Goal: Ask a question

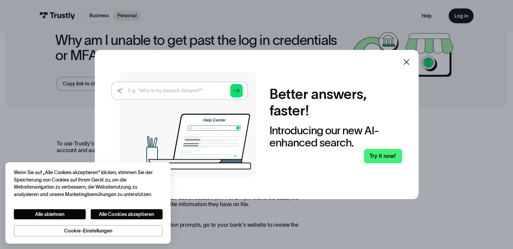
scroll to position [32, 0]
click at [410, 60] on icon at bounding box center [406, 62] width 8 height 8
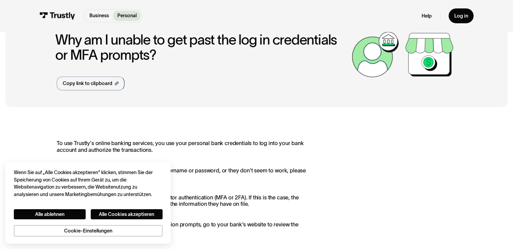
scroll to position [94, 0]
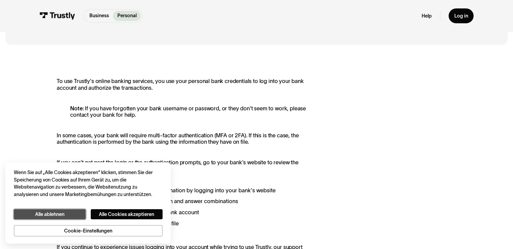
click at [64, 212] on button "Alle ablehnen" at bounding box center [50, 214] width 72 height 10
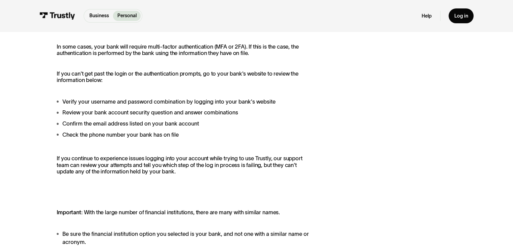
scroll to position [0, 0]
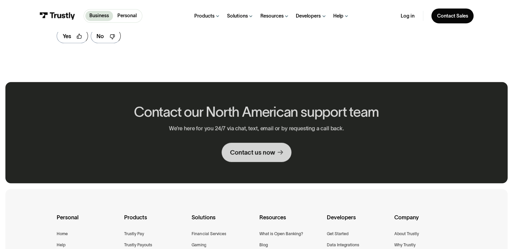
scroll to position [361, 0]
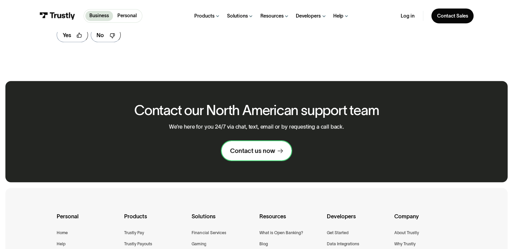
click at [245, 147] on div "Contact us now" at bounding box center [252, 151] width 45 height 8
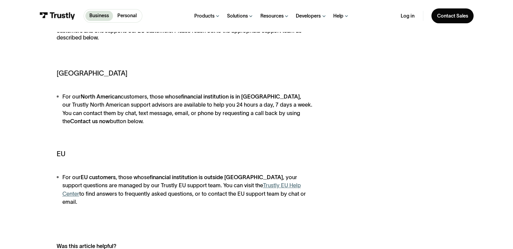
scroll to position [170, 0]
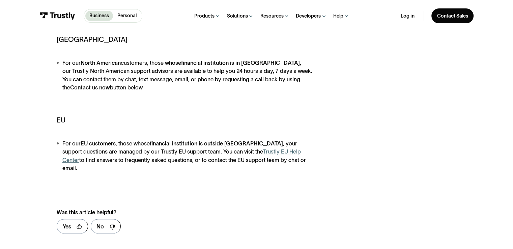
click at [266, 155] on link "Trustly EU Help Center" at bounding box center [181, 155] width 238 height 14
